Goal: Transaction & Acquisition: Obtain resource

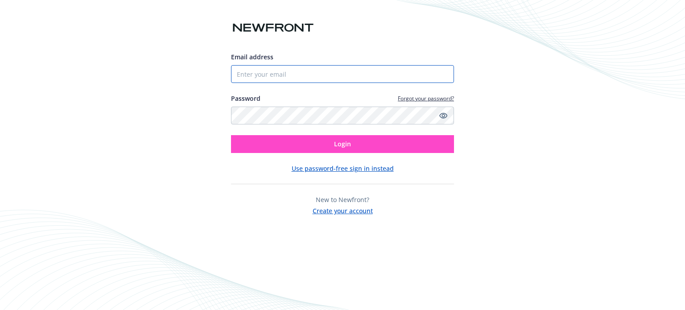
type input "[PERSON_NAME][EMAIL_ADDRESS][PERSON_NAME][DOMAIN_NAME]"
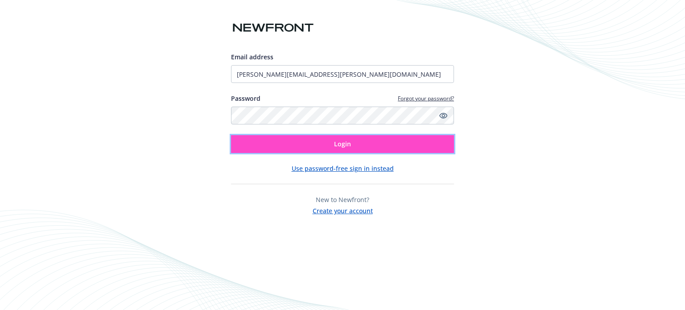
click at [330, 144] on button "Login" at bounding box center [342, 144] width 223 height 18
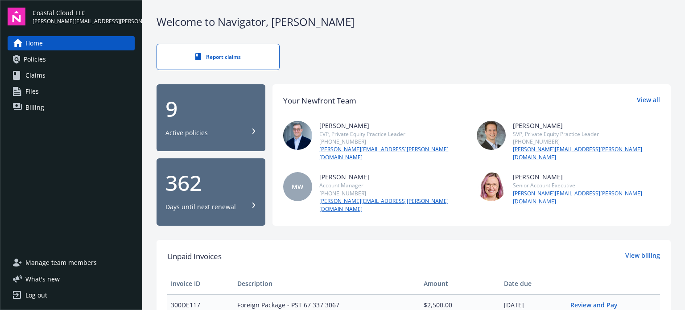
click at [185, 115] on div "9" at bounding box center [210, 108] width 91 height 21
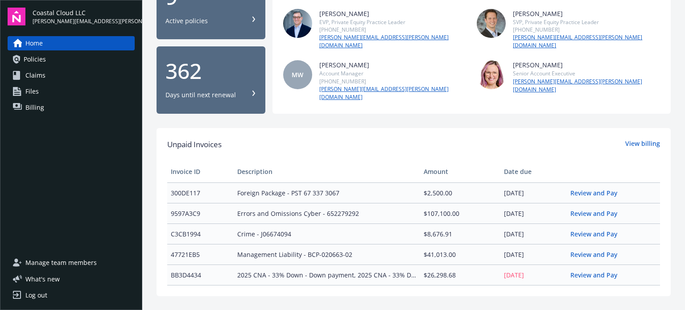
scroll to position [119, 0]
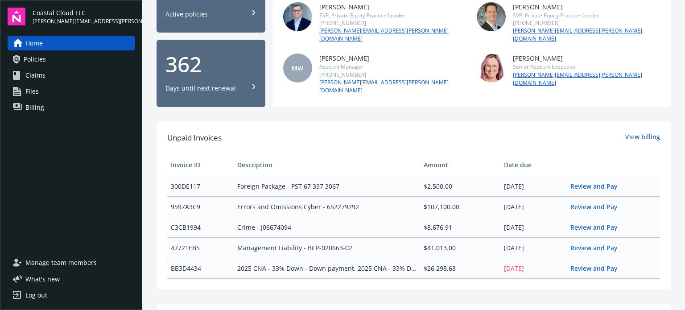
click at [375, 264] on span "2025 CNA - 33% Down - Down payment, 2025 CNA - 33% Down - Down payment, 2025 CN…" at bounding box center [326, 268] width 179 height 9
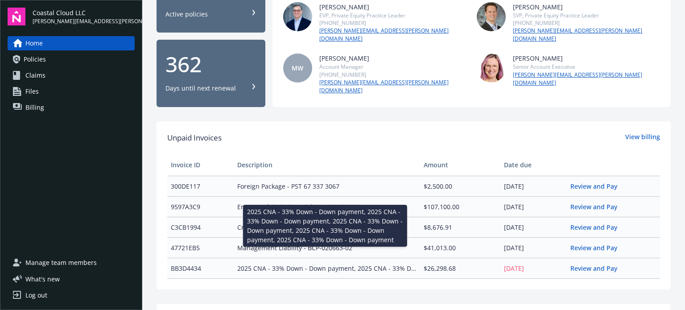
click at [292, 264] on span "2025 CNA - 33% Down - Down payment, 2025 CNA - 33% Down - Down payment, 2025 CN…" at bounding box center [326, 268] width 179 height 9
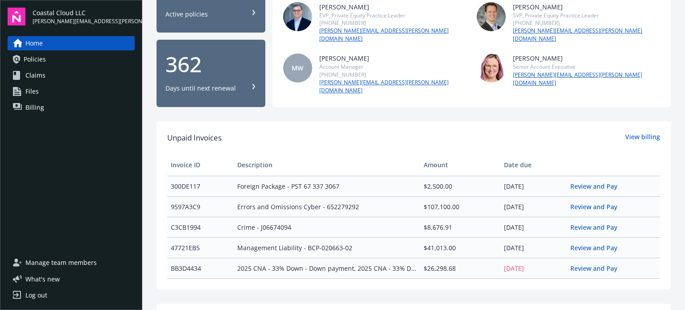
click at [292, 264] on span "2025 CNA - 33% Down - Down payment, 2025 CNA - 33% Down - Down payment, 2025 CN…" at bounding box center [326, 268] width 179 height 9
click at [293, 264] on span "2025 CNA - 33% Down - Down payment, 2025 CNA - 33% Down - Down payment, 2025 CN…" at bounding box center [326, 268] width 179 height 9
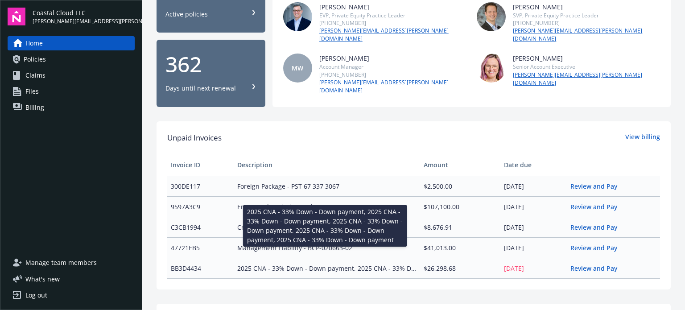
click at [251, 264] on span "2025 CNA - 33% Down - Down payment, 2025 CNA - 33% Down - Down payment, 2025 CN…" at bounding box center [326, 268] width 179 height 9
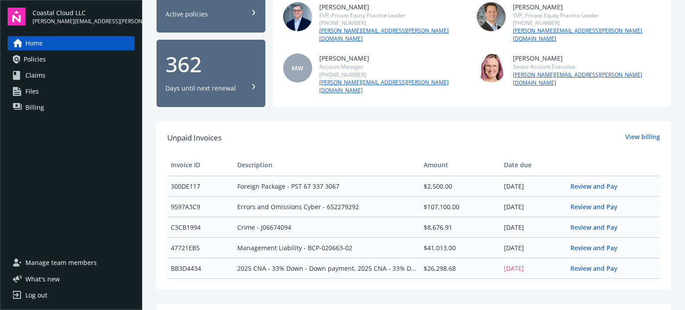
click at [251, 264] on span "2025 CNA - 33% Down - Down payment, 2025 CNA - 33% Down - Down payment, 2025 CN…" at bounding box center [326, 268] width 179 height 9
click at [252, 264] on span "2025 CNA - 33% Down - Down payment, 2025 CNA - 33% Down - Down payment, 2025 CN…" at bounding box center [326, 268] width 179 height 9
click at [262, 264] on span "2025 CNA - 33% Down - Down payment, 2025 CNA - 33% Down - Down payment, 2025 CN…" at bounding box center [326, 268] width 179 height 9
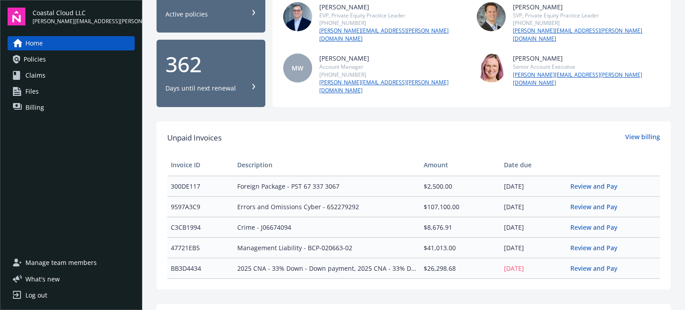
click at [262, 264] on span "2025 CNA - 33% Down - Down payment, 2025 CNA - 33% Down - Down payment, 2025 CN…" at bounding box center [326, 268] width 179 height 9
click at [330, 243] on span "Management Liability - BCP-020663-02" at bounding box center [326, 247] width 179 height 9
click at [379, 264] on span "2025 CNA - 33% Down - Down payment, 2025 CNA - 33% Down - Down payment, 2025 CN…" at bounding box center [326, 268] width 179 height 9
drag, startPoint x: 381, startPoint y: 254, endPoint x: 342, endPoint y: 253, distance: 39.2
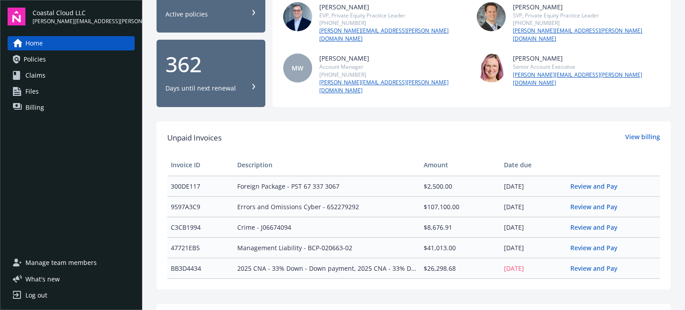
click at [342, 264] on span "2025 CNA - 33% Down - Down payment, 2025 CNA - 33% Down - Down payment, 2025 CN…" at bounding box center [326, 268] width 179 height 9
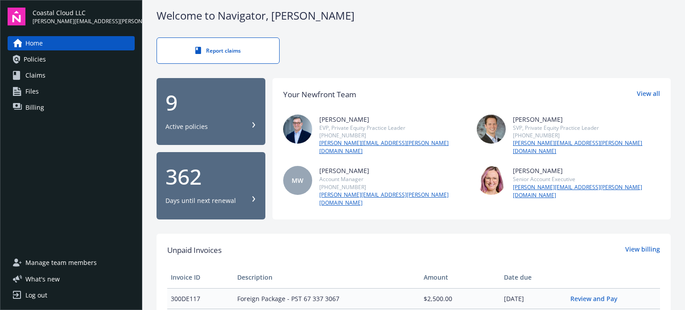
scroll to position [0, 0]
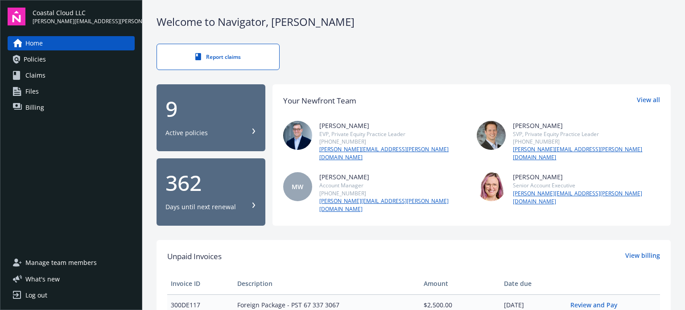
click at [44, 297] on div "Log out" at bounding box center [36, 295] width 22 height 14
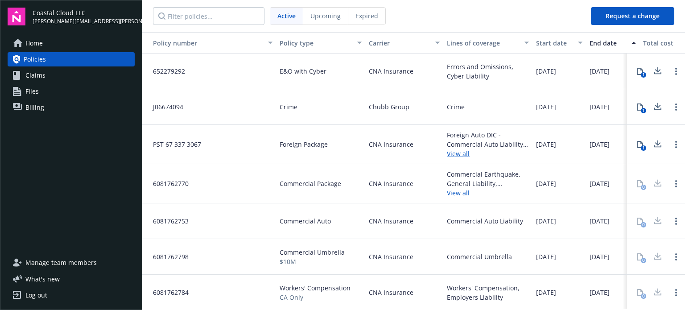
click at [43, 114] on span "Billing" at bounding box center [34, 107] width 19 height 14
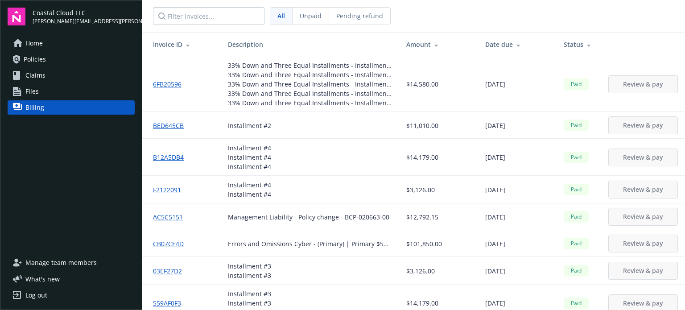
click at [487, 43] on div "Date due" at bounding box center [517, 44] width 64 height 9
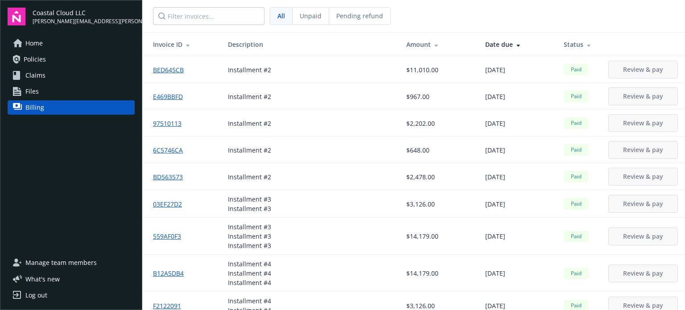
click at [487, 43] on div "Date due" at bounding box center [517, 44] width 64 height 9
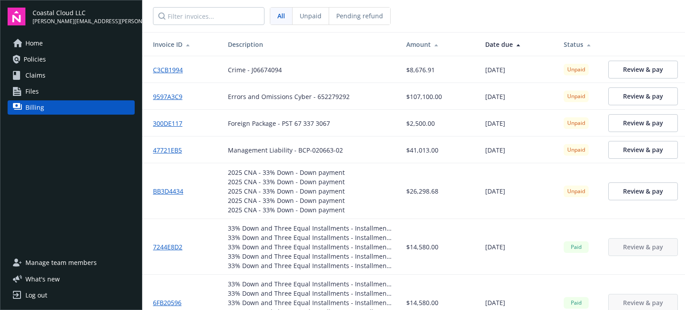
click at [168, 98] on link "9597A3C9" at bounding box center [171, 96] width 37 height 9
click at [168, 193] on link "BB3D4434" at bounding box center [171, 190] width 37 height 9
click at [173, 190] on link "BB3D4434" at bounding box center [171, 190] width 37 height 9
click at [27, 297] on div "Log out" at bounding box center [36, 295] width 22 height 14
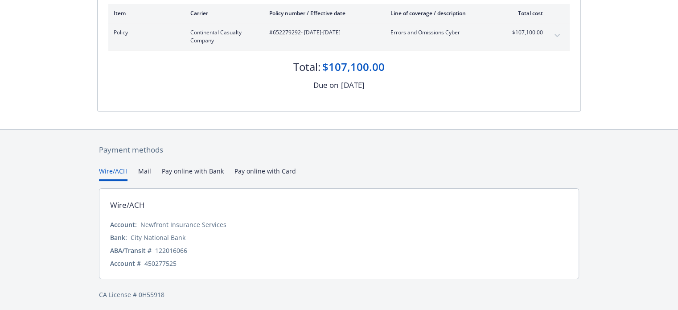
scroll to position [127, 0]
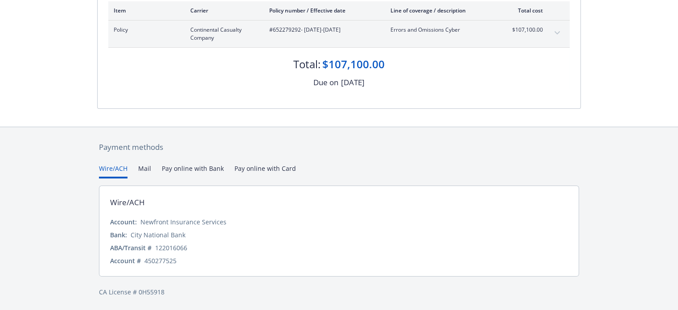
click at [555, 31] on icon "expand content" at bounding box center [557, 33] width 5 height 4
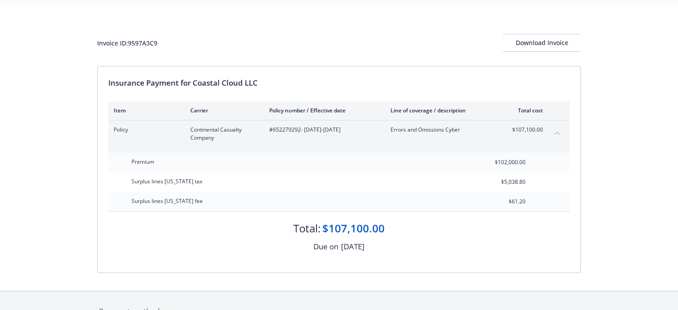
scroll to position [0, 0]
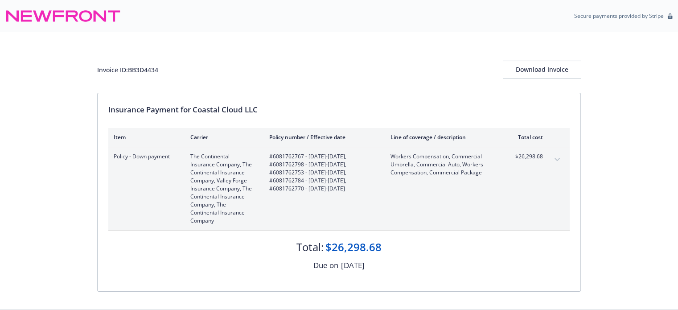
click at [557, 158] on icon "expand content" at bounding box center [557, 160] width 5 height 4
click at [540, 69] on div "Download Invoice" at bounding box center [542, 69] width 49 height 17
